Goal: Information Seeking & Learning: Learn about a topic

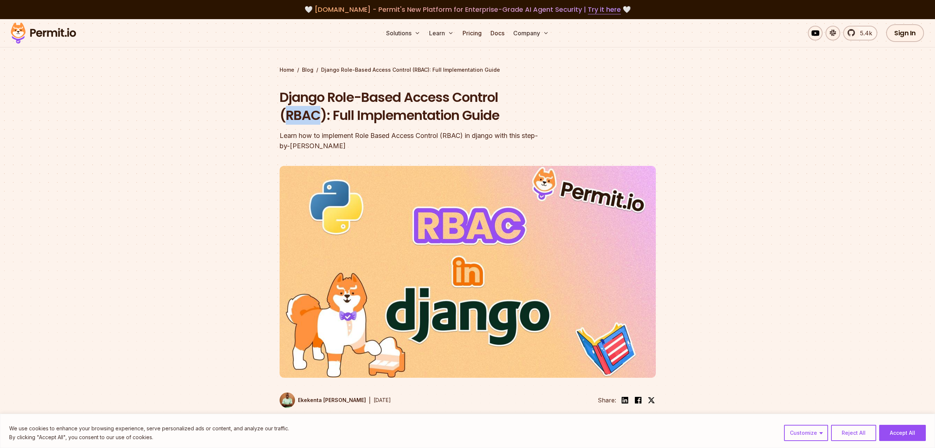
drag, startPoint x: 328, startPoint y: 127, endPoint x: 287, endPoint y: 127, distance: 40.8
click at [287, 125] on h1 "Django Role-Based Access Control (RBAC): Full Implementation Guide" at bounding box center [421, 106] width 282 height 36
copy h1 "RBAC"
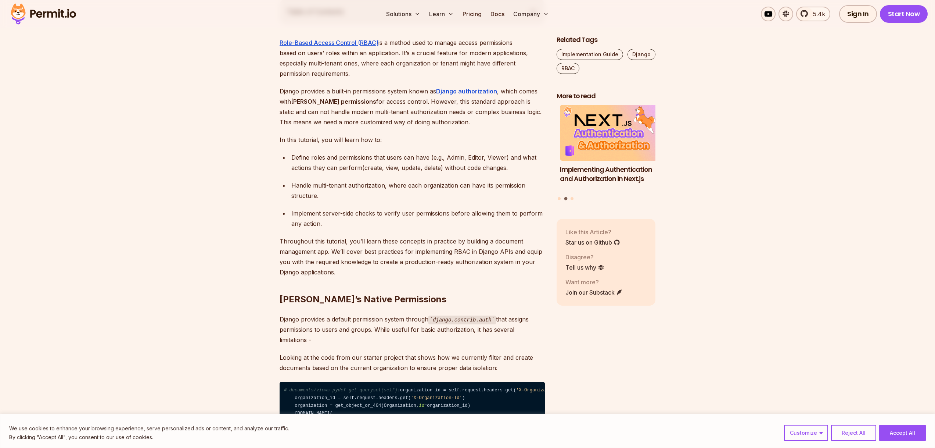
scroll to position [466, 0]
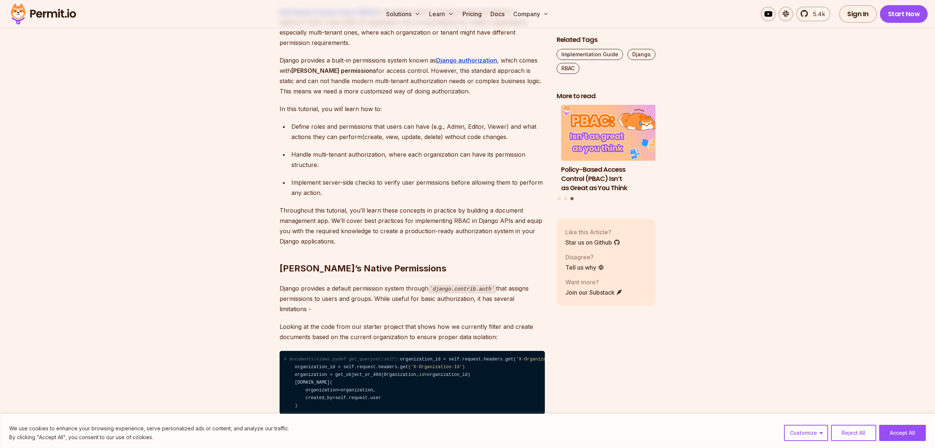
click at [345, 15] on link "Role-Based Access Control (RBAC)" at bounding box center [329, 11] width 99 height 7
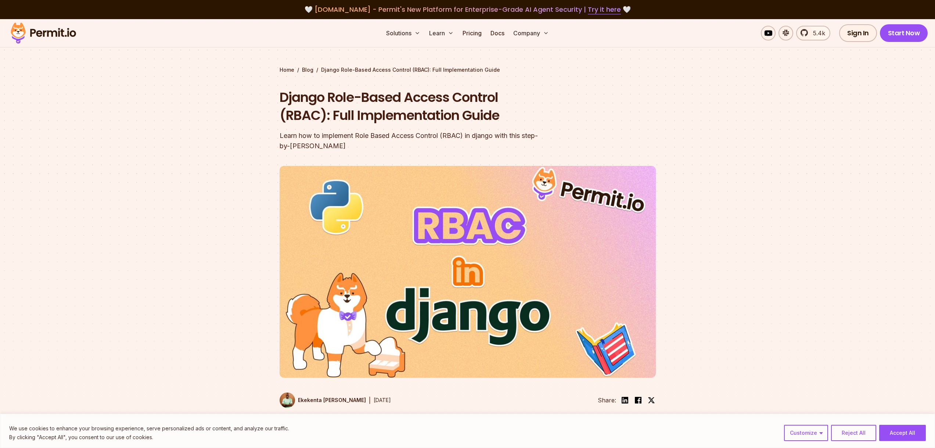
scroll to position [466, 0]
